Goal: Information Seeking & Learning: Learn about a topic

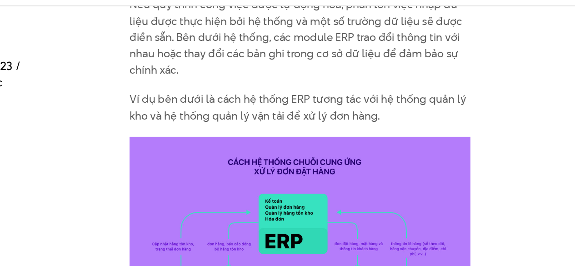
scroll to position [2015, 0]
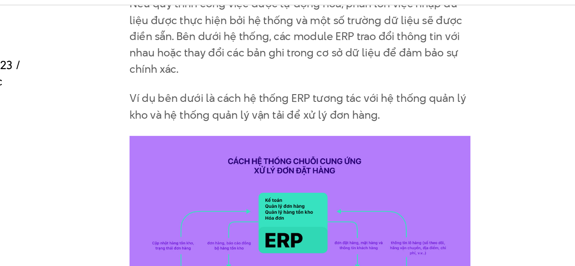
click at [285, 143] on img at bounding box center [287, 223] width 242 height 161
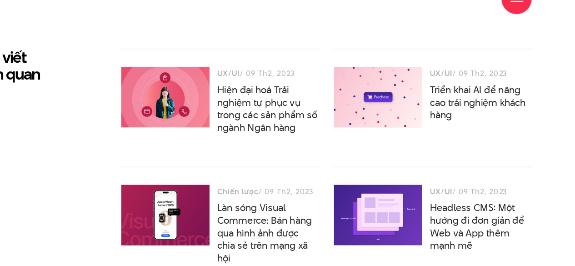
scroll to position [3816, 0]
